Goal: Information Seeking & Learning: Learn about a topic

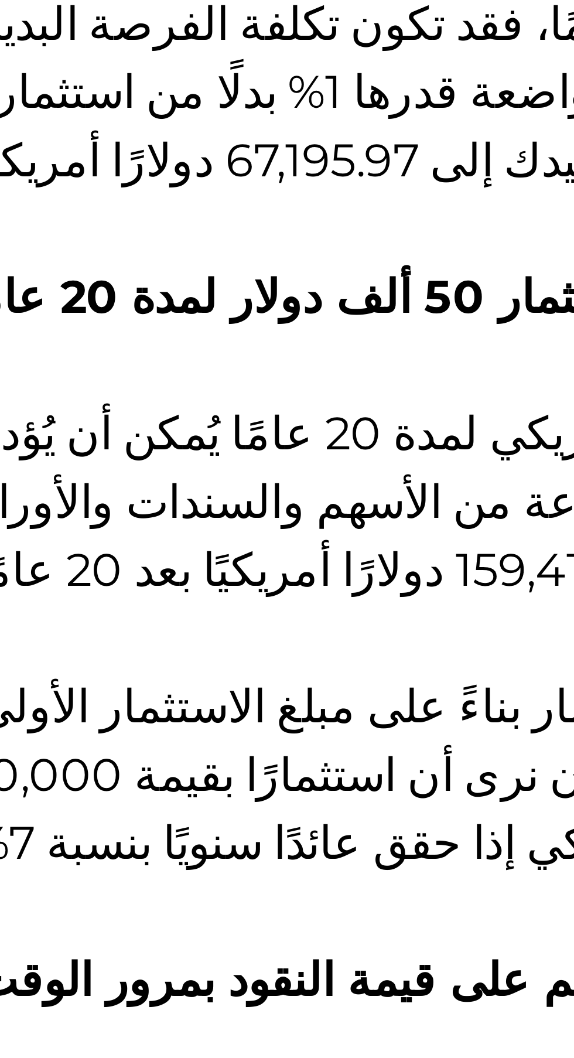
scroll to position [828, 0]
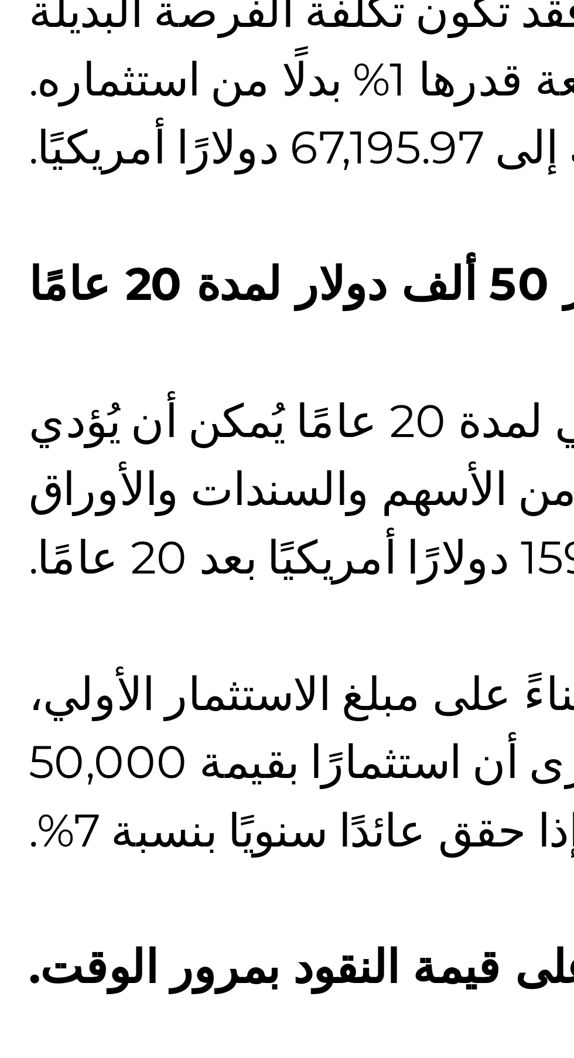
click at [17, 529] on font "السيناريو الثاني: استثمار 50 ألف دولار لمدة 20 عامًا" at bounding box center [107, 523] width 202 height 11
click at [30, 517] on p at bounding box center [197, 509] width 382 height 14
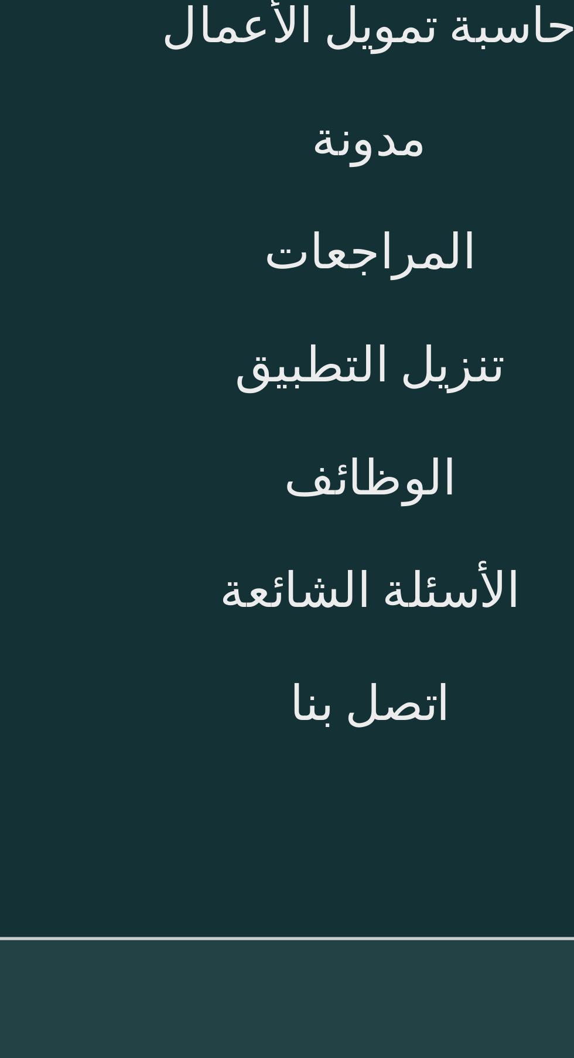
scroll to position [2282, 0]
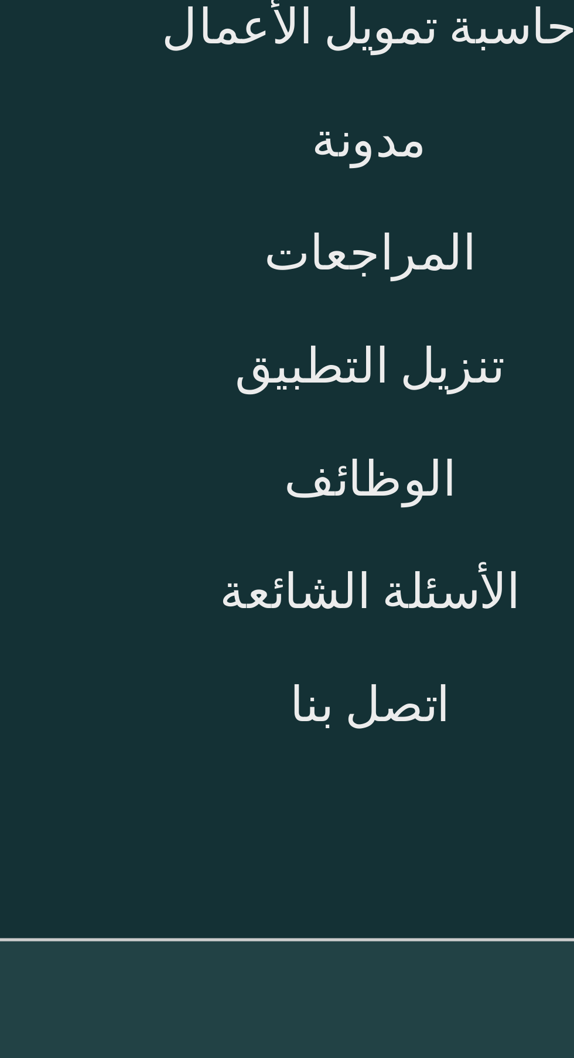
click at [356, 738] on font "اتصل بنا" at bounding box center [362, 743] width 30 height 11
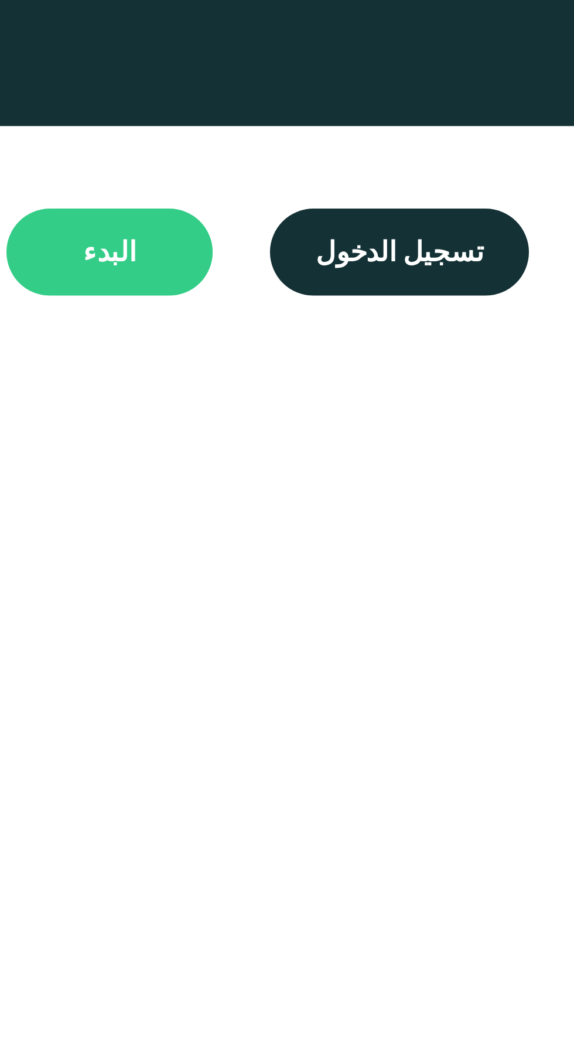
click at [450, 69] on main "البدء" at bounding box center [455, 64] width 53 height 22
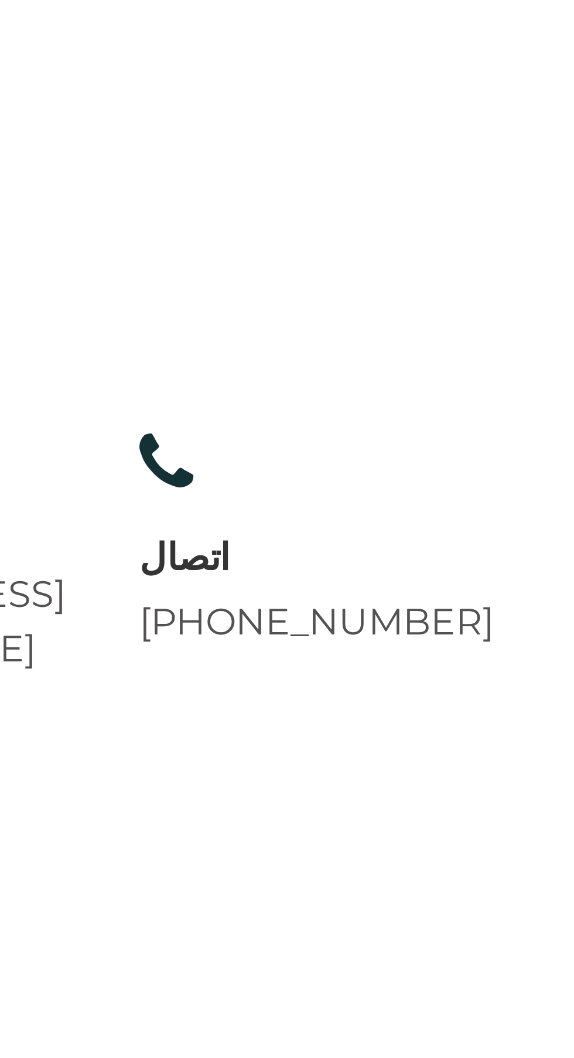
click at [384, 293] on font "[PHONE_NUMBER]" at bounding box center [362, 287] width 91 height 11
